Goal: Information Seeking & Learning: Find contact information

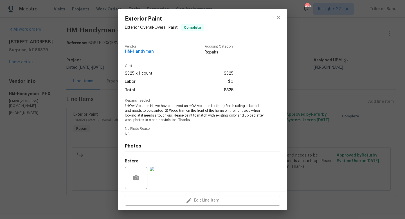
scroll to position [40, 0]
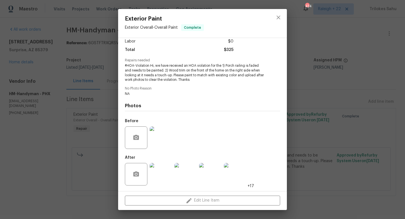
click at [157, 182] on img at bounding box center [160, 174] width 22 height 22
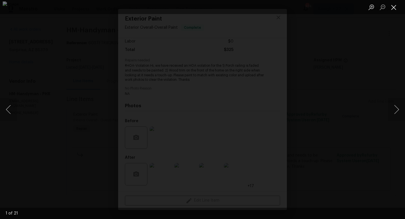
click at [395, 8] on button "Close lightbox" at bounding box center [393, 7] width 11 height 10
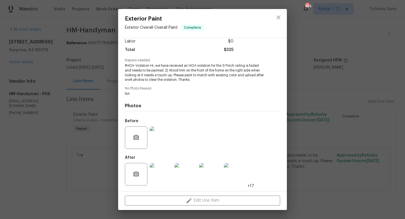
click at [156, 135] on img at bounding box center [160, 137] width 22 height 22
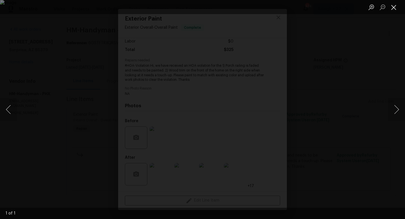
click at [393, 6] on button "Close lightbox" at bounding box center [393, 7] width 11 height 10
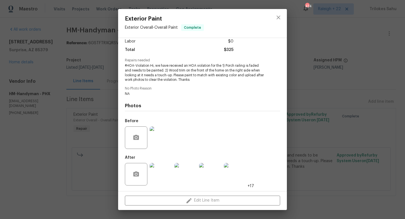
click at [158, 173] on img at bounding box center [160, 174] width 22 height 22
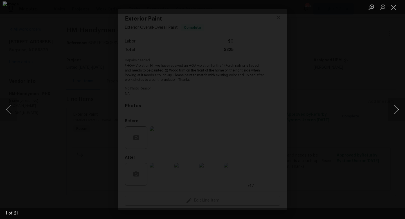
click at [397, 112] on button "Next image" at bounding box center [396, 109] width 17 height 22
click at [398, 112] on button "Next image" at bounding box center [396, 109] width 17 height 22
click at [397, 110] on button "Next image" at bounding box center [396, 109] width 17 height 22
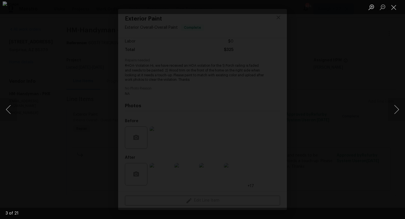
click at [384, 143] on div "Lightbox" at bounding box center [202, 109] width 405 height 219
click at [396, 114] on button "Next image" at bounding box center [396, 109] width 17 height 22
click at [394, 114] on button "Next image" at bounding box center [396, 109] width 17 height 22
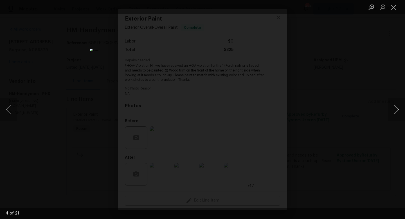
click at [394, 114] on button "Next image" at bounding box center [396, 109] width 17 height 22
click at [395, 109] on button "Next image" at bounding box center [396, 109] width 17 height 22
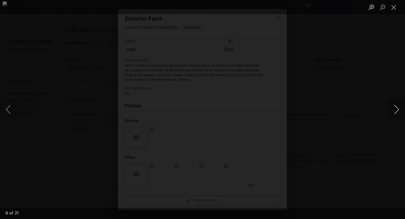
click at [395, 109] on button "Next image" at bounding box center [396, 109] width 17 height 22
click at [396, 112] on button "Next image" at bounding box center [396, 109] width 17 height 22
click at [397, 113] on button "Next image" at bounding box center [396, 109] width 17 height 22
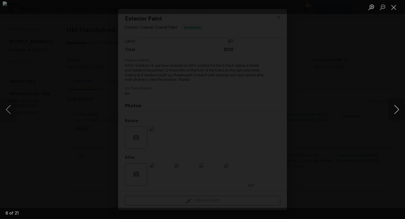
click at [397, 113] on button "Next image" at bounding box center [396, 109] width 17 height 22
click at [397, 110] on button "Next image" at bounding box center [396, 109] width 17 height 22
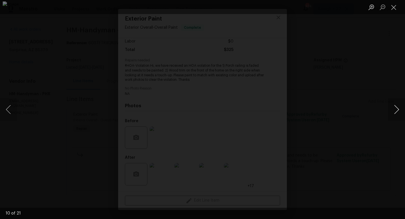
click at [396, 115] on button "Next image" at bounding box center [396, 109] width 17 height 22
click at [396, 112] on button "Next image" at bounding box center [396, 109] width 17 height 22
click at [398, 112] on button "Next image" at bounding box center [396, 109] width 17 height 22
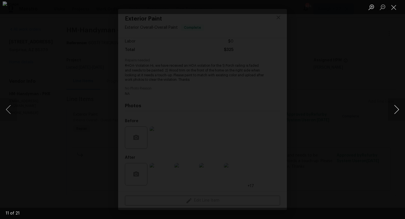
click at [398, 112] on button "Next image" at bounding box center [396, 109] width 17 height 22
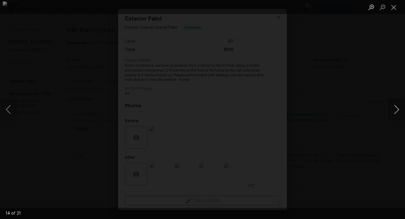
click at [394, 113] on button "Next image" at bounding box center [396, 109] width 17 height 22
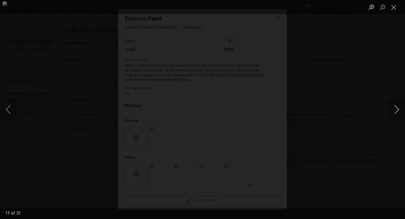
click at [396, 112] on button "Next image" at bounding box center [396, 109] width 17 height 22
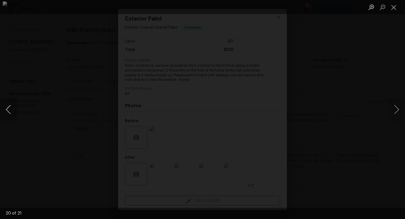
click at [4, 108] on button "Previous image" at bounding box center [8, 109] width 17 height 22
click at [397, 7] on button "Close lightbox" at bounding box center [393, 7] width 11 height 10
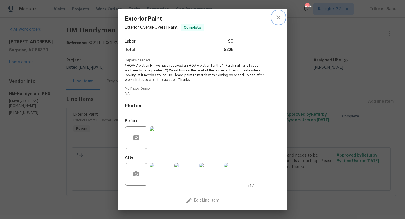
click at [278, 16] on icon "close" at bounding box center [278, 17] width 7 height 7
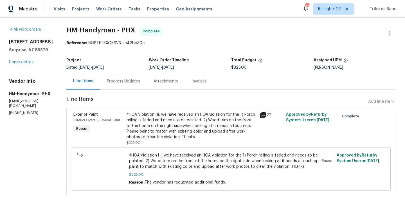
click at [119, 85] on div "Progress Updates" at bounding box center [123, 81] width 47 height 17
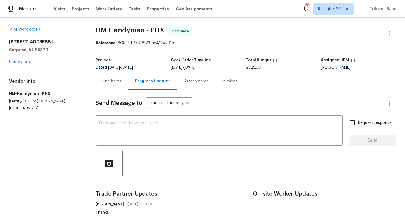
click at [116, 80] on div "Line Items" at bounding box center [111, 81] width 19 height 6
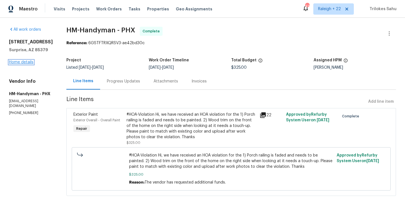
click at [30, 64] on link "Home details" at bounding box center [21, 62] width 24 height 4
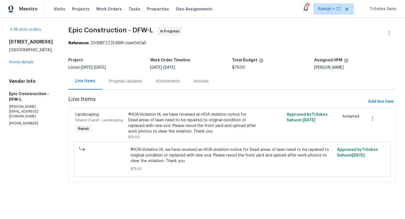
click at [139, 79] on div "Progress Updates" at bounding box center [125, 81] width 33 height 6
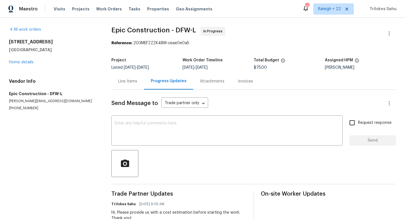
scroll to position [45, 0]
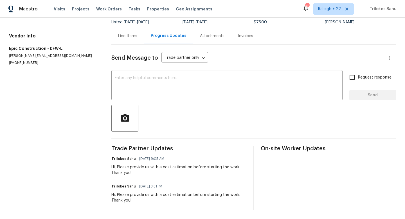
click at [131, 37] on div "Line Items" at bounding box center [127, 36] width 19 height 6
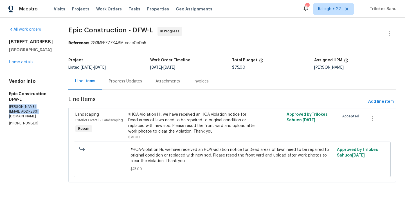
drag, startPoint x: 44, startPoint y: 112, endPoint x: 8, endPoint y: 107, distance: 36.8
click at [8, 107] on div "All work orders 4616 Dalrock Dr Plano, TX 75024 Home details Vendor Info Epic C…" at bounding box center [202, 108] width 405 height 180
copy p "kris@epic-constructioninc.com"
click at [202, 119] on div "#HOA-Violation Hi, we have received an HOA violation notice for Dead areas of l…" at bounding box center [192, 123] width 129 height 22
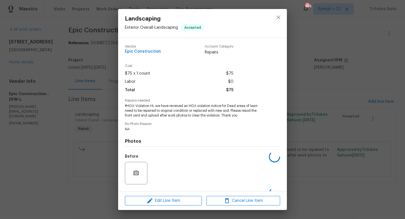
click at [202, 119] on div "Vendor Epic Construction Account Category Repairs Cost $75 x 1 count $75 Labor …" at bounding box center [202, 132] width 155 height 184
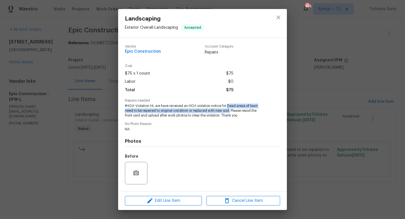
drag, startPoint x: 227, startPoint y: 105, endPoint x: 230, endPoint y: 109, distance: 5.0
click at [230, 109] on span "#HOA-Violation Hi, we have received an HOA violation notice for Dead areas of l…" at bounding box center [195, 110] width 140 height 14
copy span "Dead areas of lawn need to be repaired to original condition or replaced with n…"
click at [277, 16] on icon "close" at bounding box center [278, 17] width 4 height 4
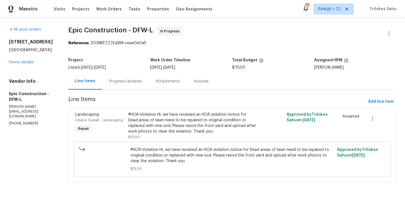
click at [137, 80] on div "Progress Updates" at bounding box center [125, 81] width 33 height 6
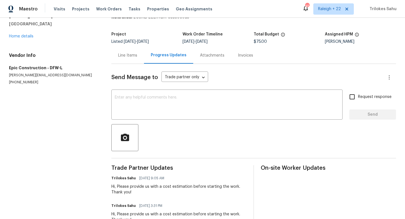
scroll to position [45, 0]
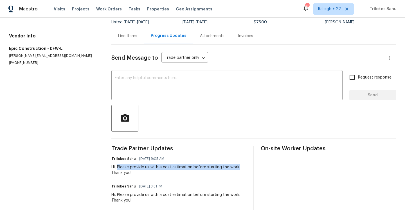
drag, startPoint x: 118, startPoint y: 167, endPoint x: 238, endPoint y: 169, distance: 120.0
click at [238, 169] on div "Hi, Please provide us with a cost estimation before starting the work. Thank yo…" at bounding box center [178, 169] width 135 height 11
copy div "Please provide us with a cost estimation before starting the work."
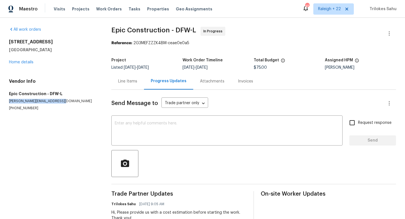
drag, startPoint x: 59, startPoint y: 101, endPoint x: 9, endPoint y: 101, distance: 49.7
click at [9, 101] on p "[PERSON_NAME][EMAIL_ADDRESS][DOMAIN_NAME]" at bounding box center [53, 101] width 89 height 5
copy p "kris@epic-constructioninc.com"
